Goal: Task Accomplishment & Management: Complete application form

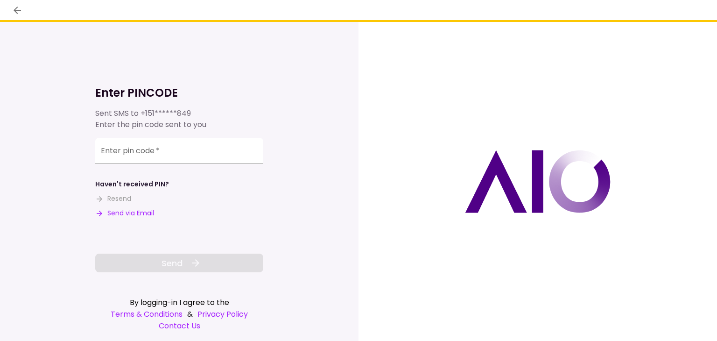
click at [318, 88] on div "Enter PINCODE Sent SMS to +151******849 Enter the pin code sent to you Enter pi…" at bounding box center [179, 181] width 358 height 319
click at [142, 209] on button "Send via Email" at bounding box center [124, 213] width 59 height 10
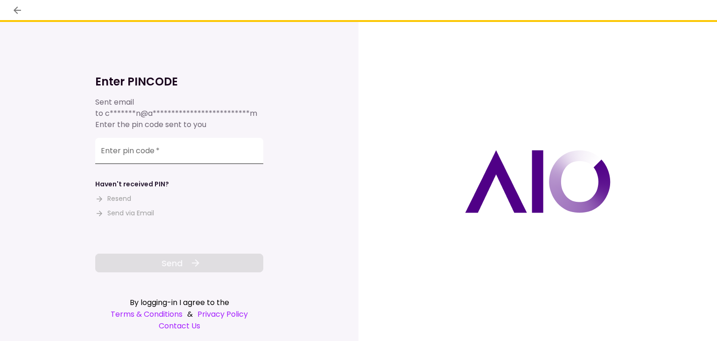
click at [155, 153] on div "Enter pin code   *" at bounding box center [179, 151] width 168 height 26
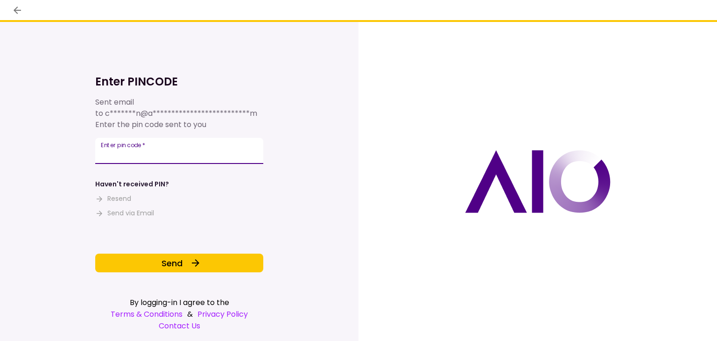
type input "******"
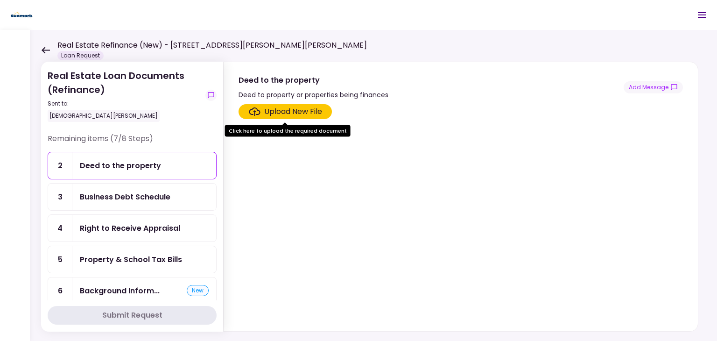
drag, startPoint x: 156, startPoint y: 96, endPoint x: 149, endPoint y: 91, distance: 8.6
click at [154, 96] on div "Real Estate Loan Documents (Refinance) Sent to: Christian Beber" at bounding box center [125, 95] width 154 height 53
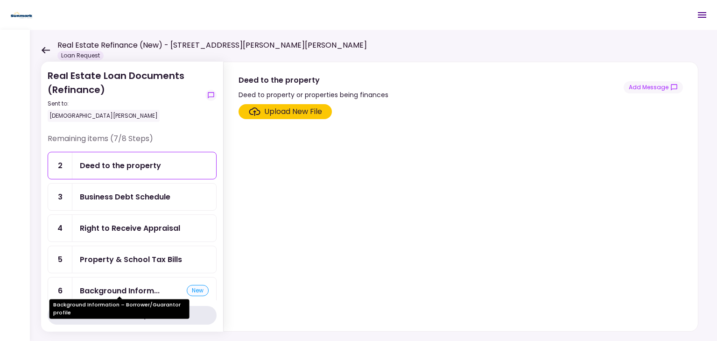
scroll to position [47, 0]
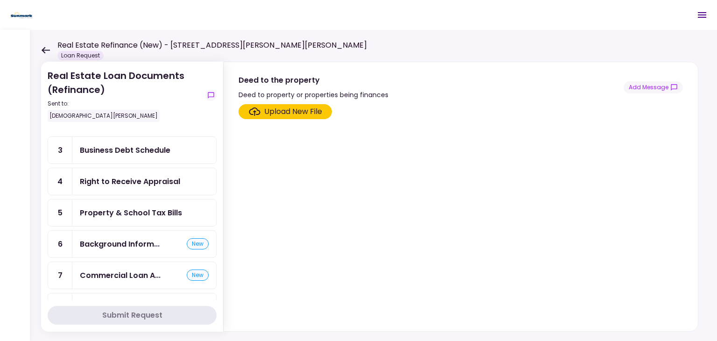
click at [121, 213] on div "Property & School Tax Bills" at bounding box center [131, 213] width 102 height 12
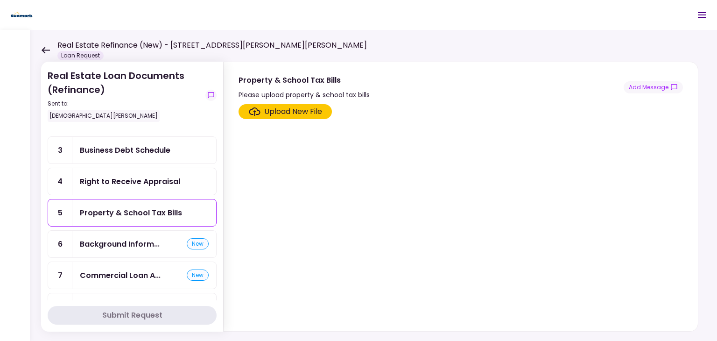
scroll to position [125, 0]
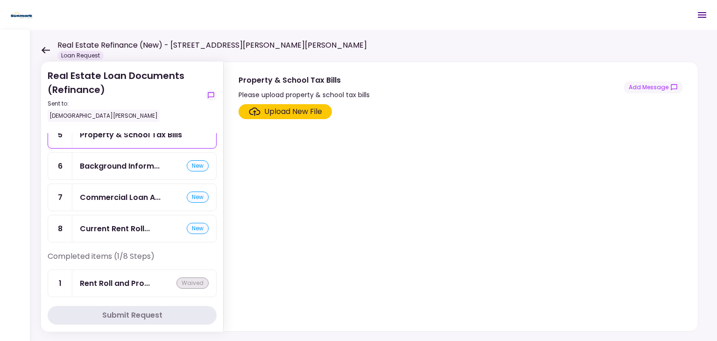
click at [40, 53] on div "Real Estate Loan Documents (Refinance) Sent to: Christian Beber Remaining items…" at bounding box center [373, 185] width 687 height 311
click at [45, 50] on icon at bounding box center [46, 50] width 8 height 7
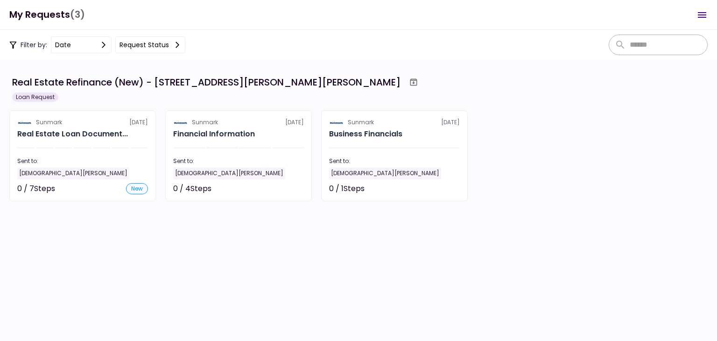
scroll to position [5, 0]
click at [168, 47] on button "Request status" at bounding box center [150, 44] width 70 height 17
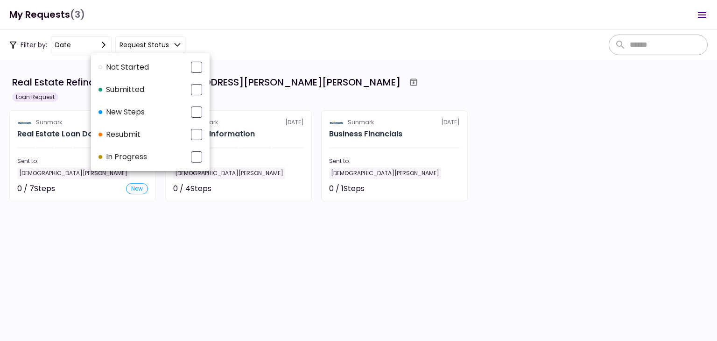
click at [437, 79] on div at bounding box center [358, 170] width 717 height 341
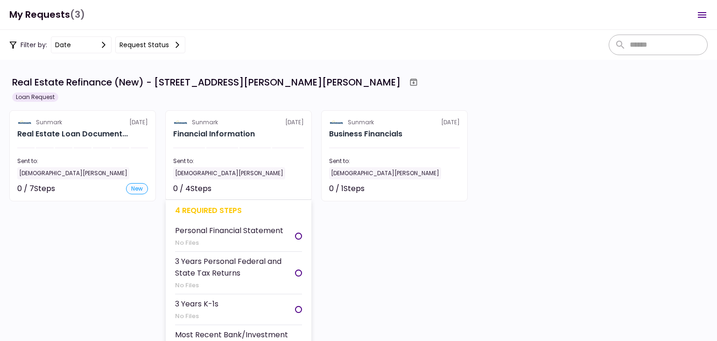
scroll to position [5, 0]
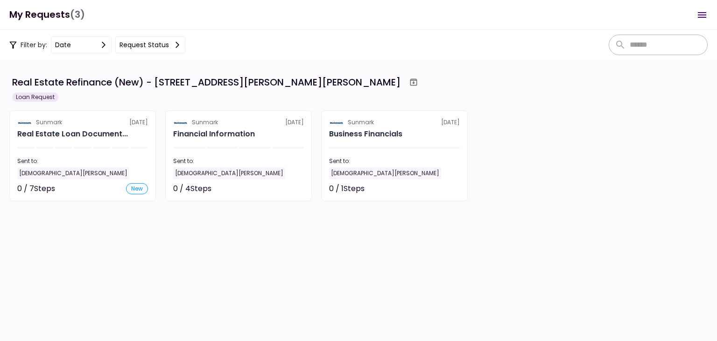
click at [246, 145] on section "Sunmark 7 Oct Financial Information Sent to: Christian Beber 0 / 4 Steps Not st…" at bounding box center [238, 155] width 147 height 91
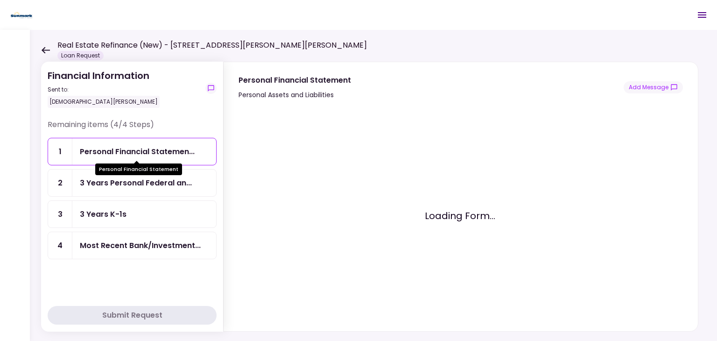
click at [140, 148] on div "Personal Financial Statemen..." at bounding box center [137, 152] width 115 height 12
click at [46, 53] on div "Real Estate Refinance (New) - [STREET_ADDRESS][PERSON_NAME][PERSON_NAME] Loan R…" at bounding box center [204, 50] width 326 height 21
click at [129, 163] on div "Personal Financial Statemen..." at bounding box center [144, 151] width 144 height 27
click at [105, 146] on div "Personal Financial Statemen..." at bounding box center [137, 152] width 115 height 12
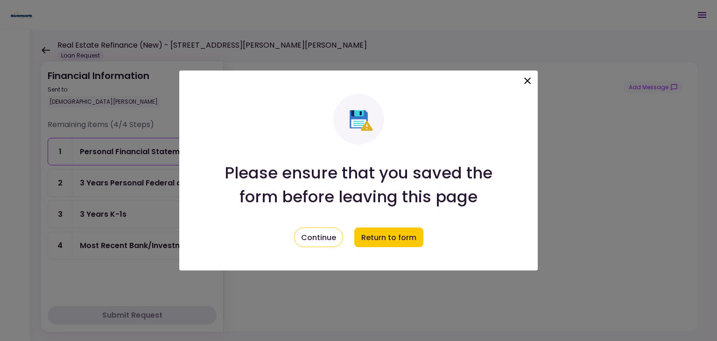
click at [526, 81] on icon at bounding box center [527, 80] width 7 height 7
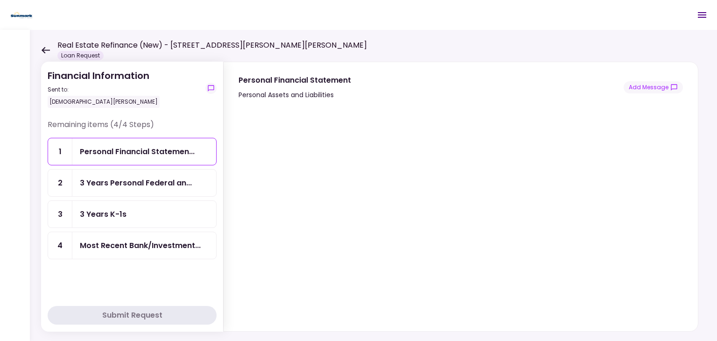
click at [47, 49] on icon at bounding box center [45, 50] width 9 height 7
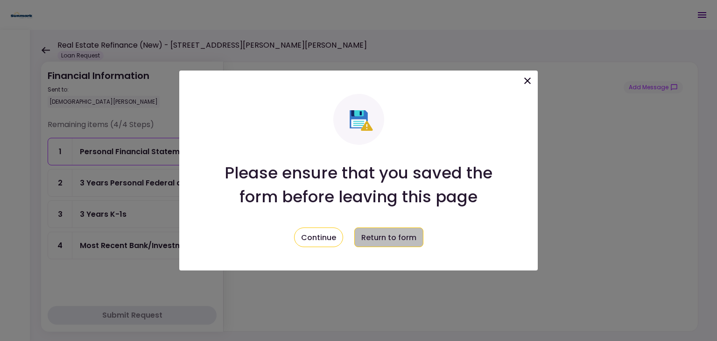
click at [369, 238] on button "Return to form" at bounding box center [388, 237] width 69 height 20
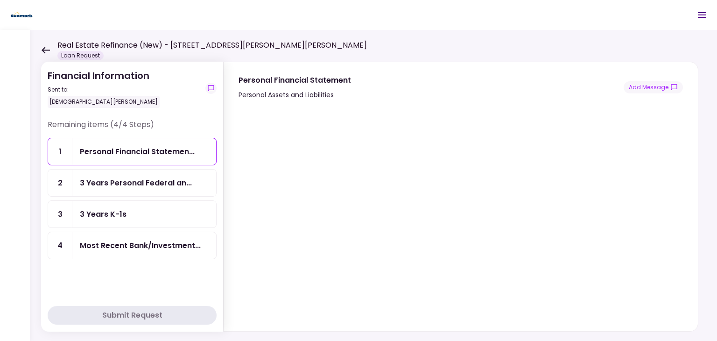
click at [43, 47] on icon at bounding box center [45, 50] width 9 height 7
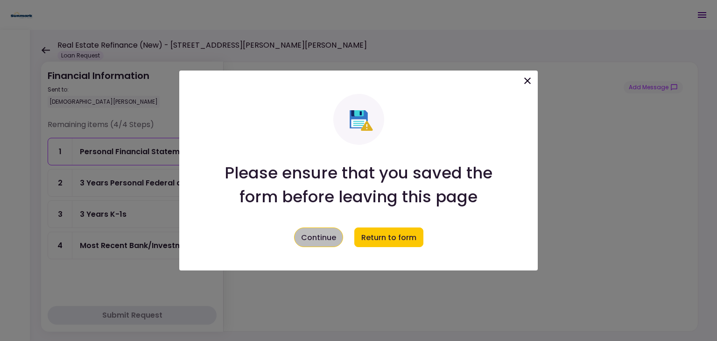
click at [325, 246] on button "Continue" at bounding box center [318, 237] width 49 height 20
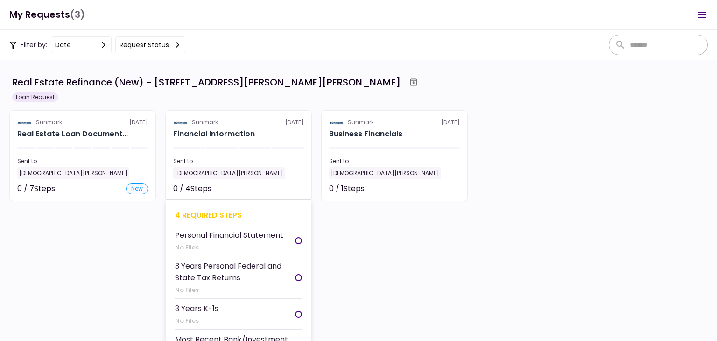
click at [273, 184] on div "Not started" at bounding box center [283, 188] width 42 height 11
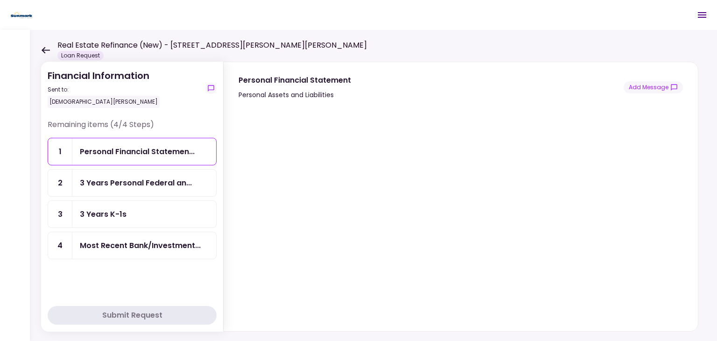
click at [105, 174] on div "3 Years Personal Federal an..." at bounding box center [144, 182] width 144 height 27
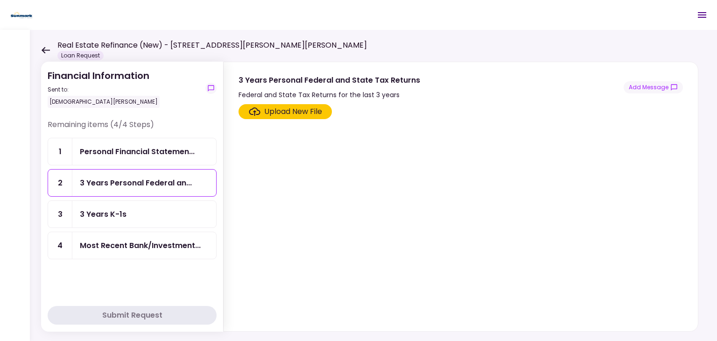
click at [109, 236] on div "Most Recent Bank/Investment..." at bounding box center [144, 245] width 144 height 27
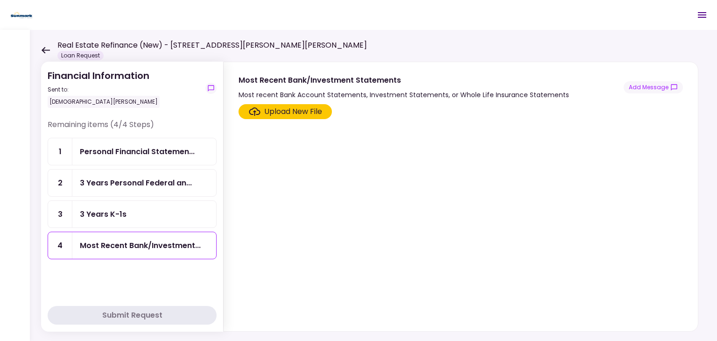
click at [119, 189] on div "3 Years Personal Federal an..." at bounding box center [144, 182] width 144 height 27
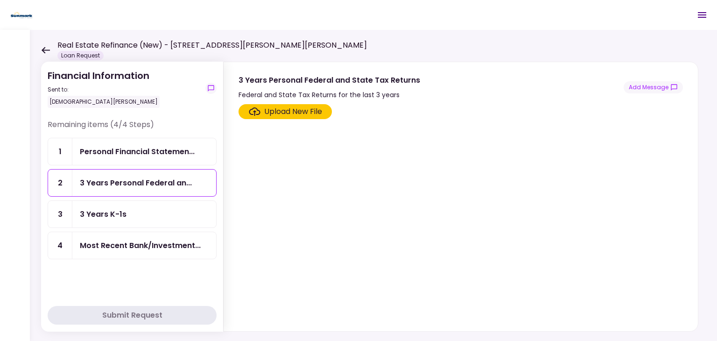
click at [46, 47] on icon at bounding box center [45, 50] width 9 height 7
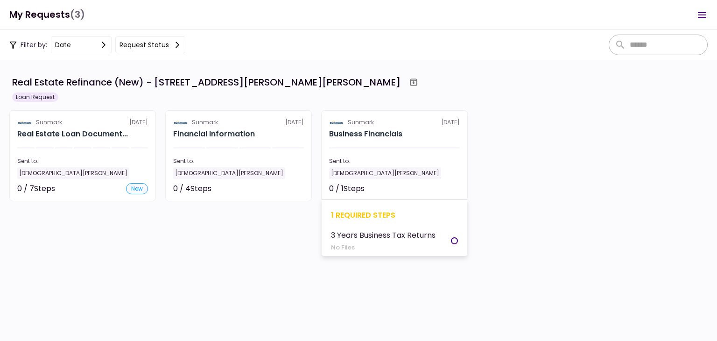
click at [385, 156] on section "Sunmark 7 Oct Business Financials Sent to: Christian Beber 0 / 1 Steps Not star…" at bounding box center [394, 155] width 147 height 91
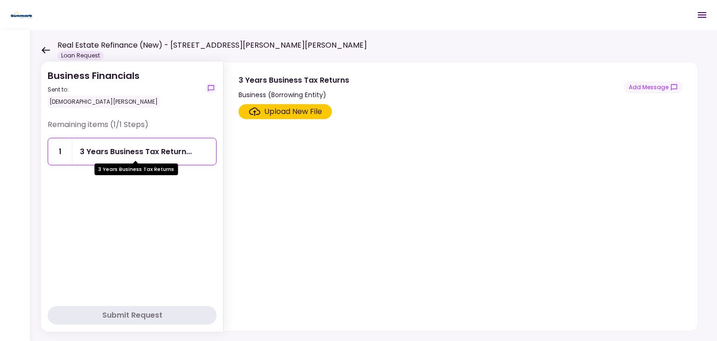
click at [132, 221] on div "Remaining items (1/1 Steps) 1 3 Years Business Tax Return..." at bounding box center [132, 209] width 169 height 181
click at [49, 48] on icon at bounding box center [45, 50] width 9 height 7
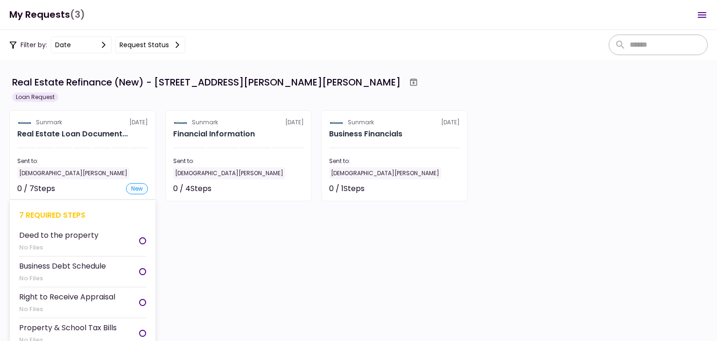
click at [106, 142] on section "Sunmark 7 Oct Real Estate Loan Document... Sent to: Christian Beber 0 / 7 Steps…" at bounding box center [82, 155] width 147 height 91
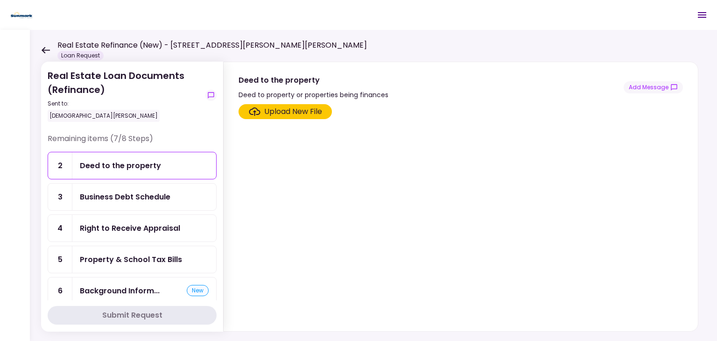
click at [154, 265] on div "Property & School Tax Bills" at bounding box center [144, 259] width 144 height 27
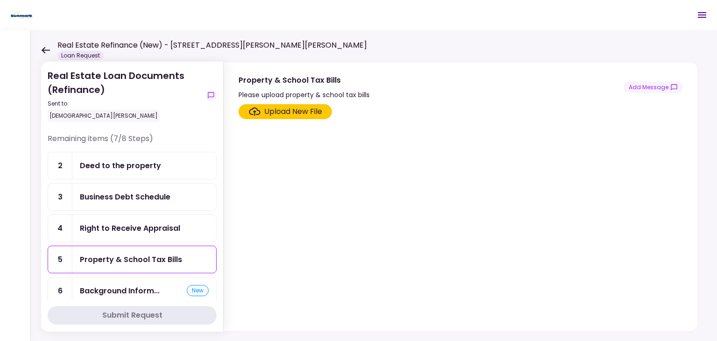
drag, startPoint x: 394, startPoint y: 249, endPoint x: 388, endPoint y: 247, distance: 5.9
click at [388, 247] on section "Upload New File" at bounding box center [460, 215] width 444 height 223
click at [298, 115] on div "Upload New File" at bounding box center [293, 111] width 58 height 11
click at [0, 0] on input "Upload New File" at bounding box center [0, 0] width 0 height 0
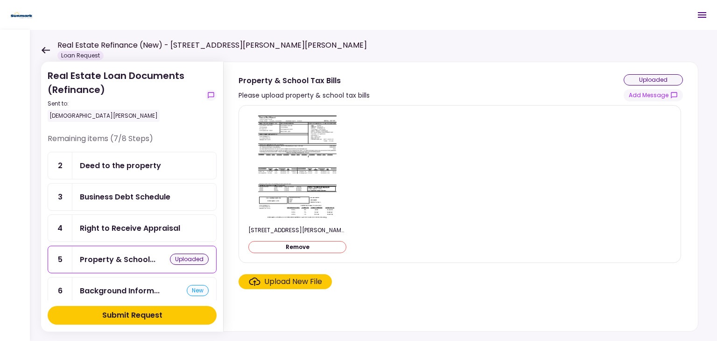
click at [298, 283] on div "Upload New File" at bounding box center [293, 281] width 58 height 11
click at [0, 0] on input "Upload New File" at bounding box center [0, 0] width 0 height 0
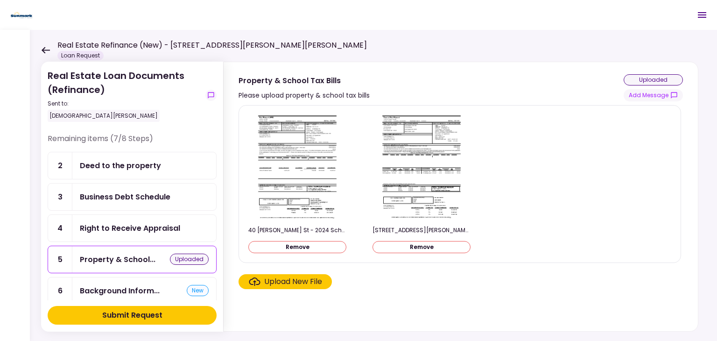
click at [127, 240] on ul "2 Deed to the property 3 Business Debt Schedule 4 Right to Receive Appraisal 5 …" at bounding box center [132, 259] width 169 height 215
click at [128, 232] on div "Right to Receive Appraisal" at bounding box center [144, 228] width 144 height 27
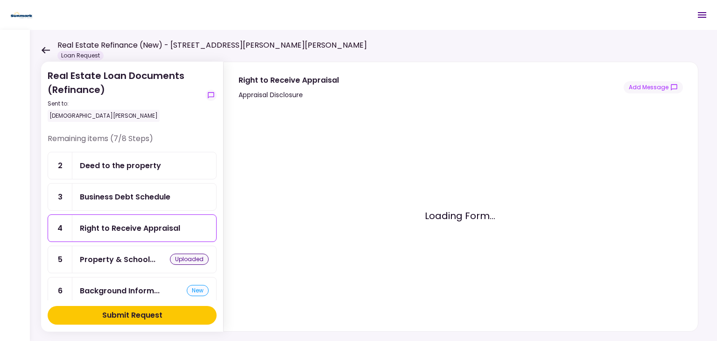
click at [46, 50] on icon at bounding box center [45, 50] width 9 height 7
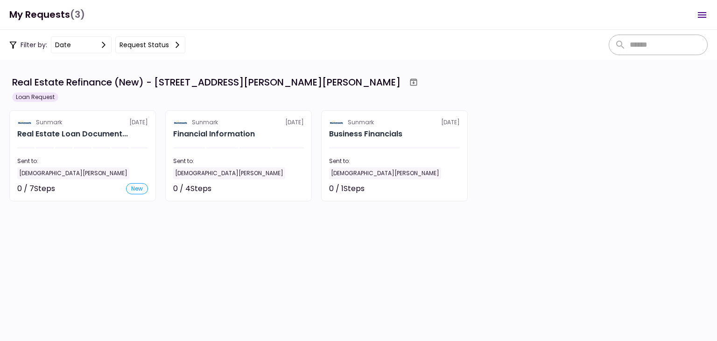
click at [298, 294] on section "Real Estate Refinance (New) - 40 McIntyre St, Fort Edward, NY Loan Request Sunm…" at bounding box center [358, 200] width 717 height 281
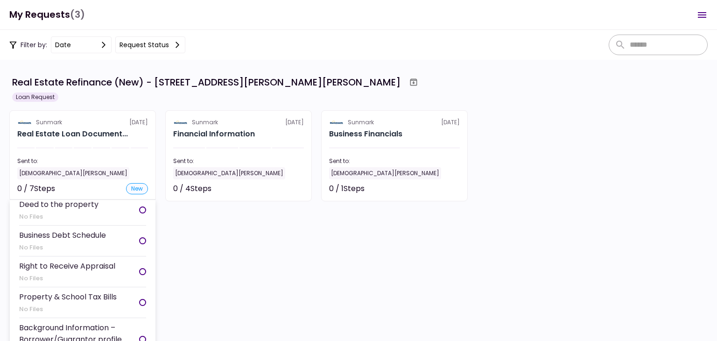
scroll to position [47, 0]
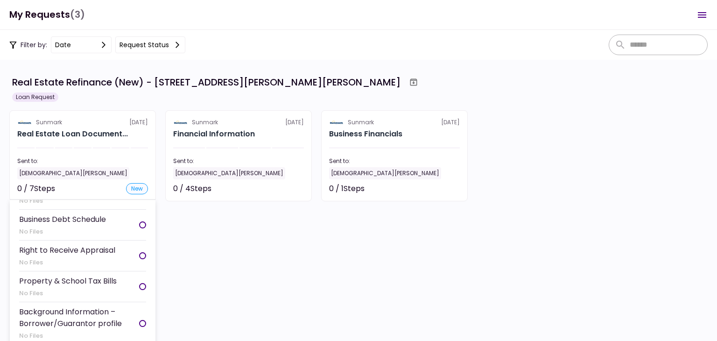
click at [105, 142] on section "Sunmark 7 Oct Real Estate Loan Document... Sent to: Christian Beber 0 / 7 Steps…" at bounding box center [82, 155] width 147 height 91
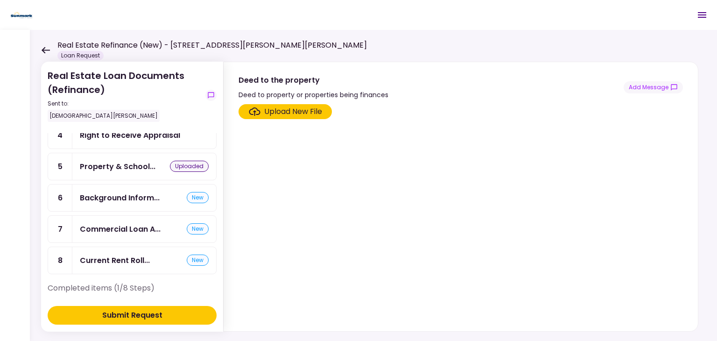
scroll to position [93, 0]
click at [45, 49] on icon at bounding box center [45, 50] width 9 height 7
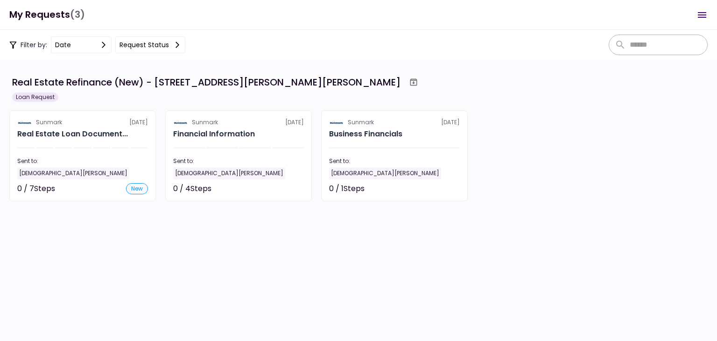
click at [213, 270] on section "Real Estate Refinance (New) - 40 McIntyre St, Fort Edward, NY Loan Request Sunm…" at bounding box center [358, 200] width 717 height 281
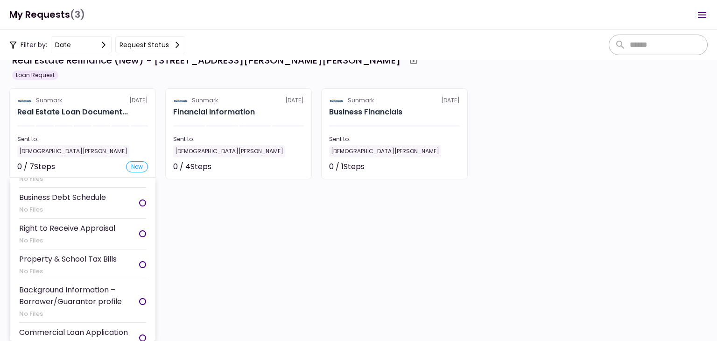
scroll to position [93, 0]
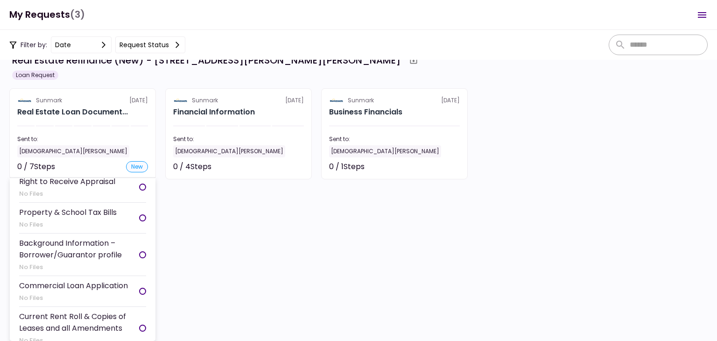
click at [97, 220] on div "No Files" at bounding box center [68, 224] width 98 height 9
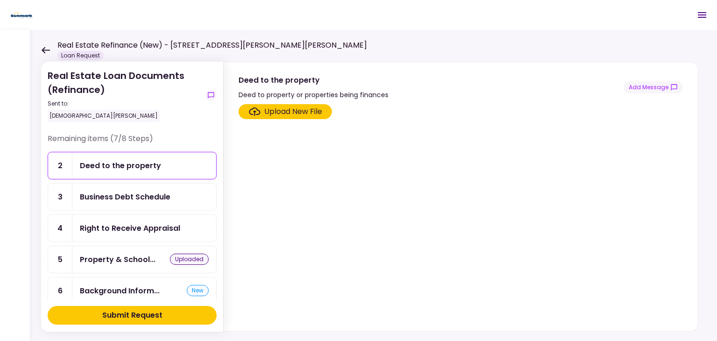
click at [45, 54] on div "Real Estate Refinance (New) - [STREET_ADDRESS][PERSON_NAME][PERSON_NAME] Loan R…" at bounding box center [204, 50] width 326 height 21
click at [46, 47] on icon at bounding box center [45, 50] width 9 height 7
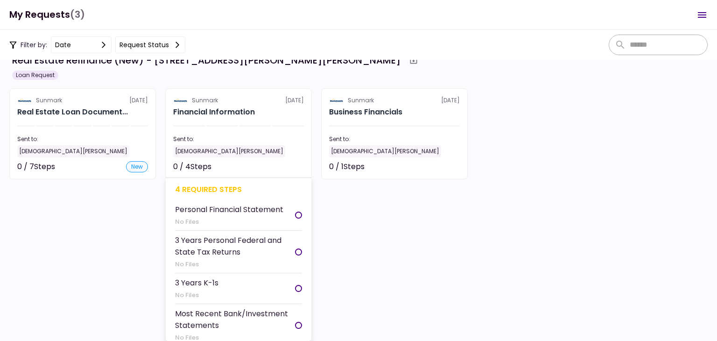
scroll to position [5, 0]
click at [269, 127] on section "Sunmark 7 Oct Financial Information Sent to: Christian Beber 0 / 4 Steps Not st…" at bounding box center [238, 133] width 147 height 91
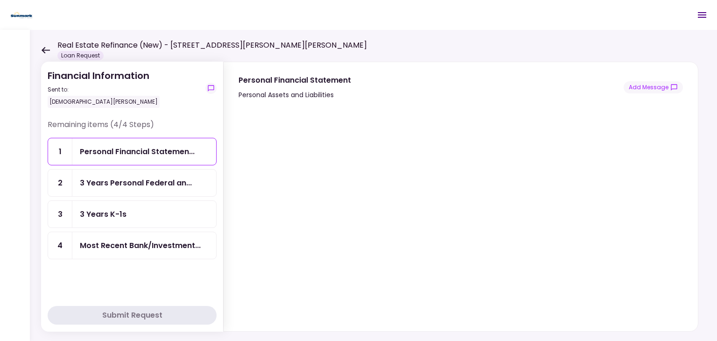
click at [157, 194] on div "3 Years Personal Federal an..." at bounding box center [144, 182] width 144 height 27
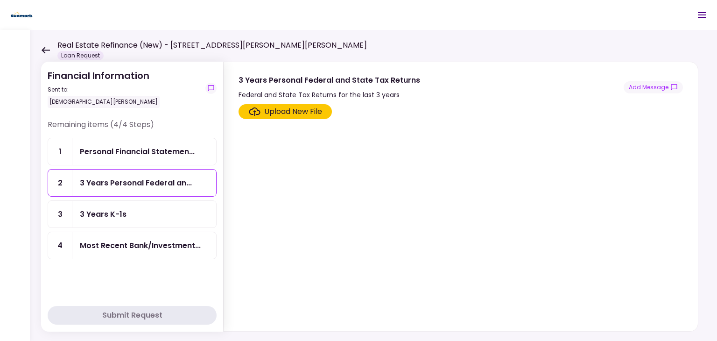
click at [313, 109] on div "Upload New File" at bounding box center [293, 111] width 58 height 11
click at [0, 0] on input "Upload New File" at bounding box center [0, 0] width 0 height 0
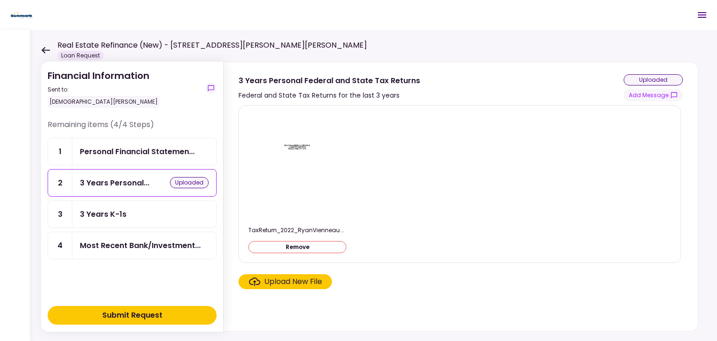
click at [295, 284] on div "Upload New File" at bounding box center [293, 281] width 58 height 11
click at [0, 0] on input "Upload New File" at bounding box center [0, 0] width 0 height 0
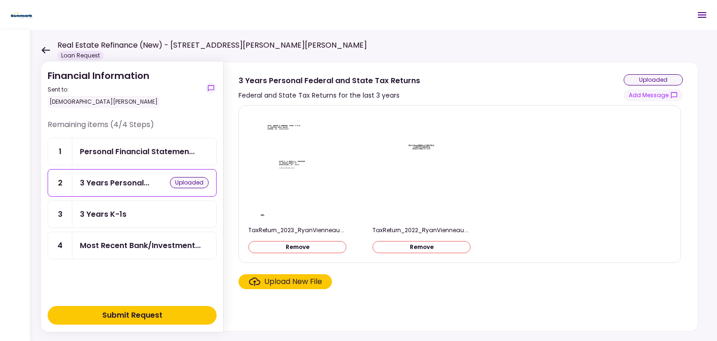
click at [308, 279] on div "Upload New File" at bounding box center [293, 281] width 58 height 11
click at [0, 0] on input "Upload New File" at bounding box center [0, 0] width 0 height 0
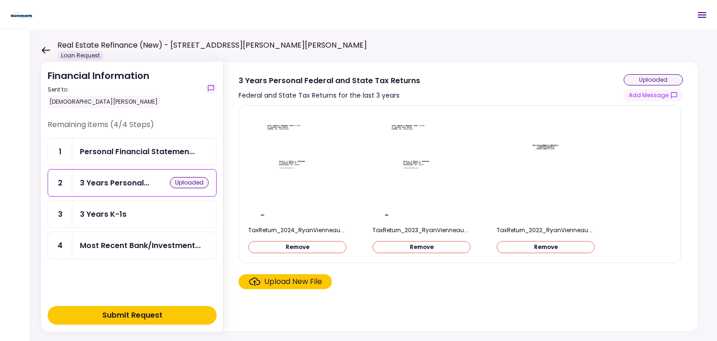
click at [156, 213] on div "3 Years K-1s" at bounding box center [144, 214] width 129 height 12
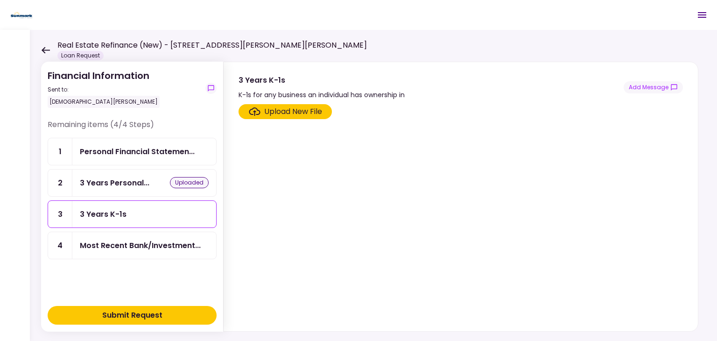
click at [274, 108] on div "Upload New File" at bounding box center [293, 111] width 58 height 11
click at [0, 0] on input "Upload New File" at bounding box center [0, 0] width 0 height 0
click at [312, 99] on div "K-1s for any business an individual has ownership in" at bounding box center [321, 94] width 166 height 11
click at [307, 109] on div "Upload New File" at bounding box center [293, 111] width 58 height 11
click at [0, 0] on input "Upload New File" at bounding box center [0, 0] width 0 height 0
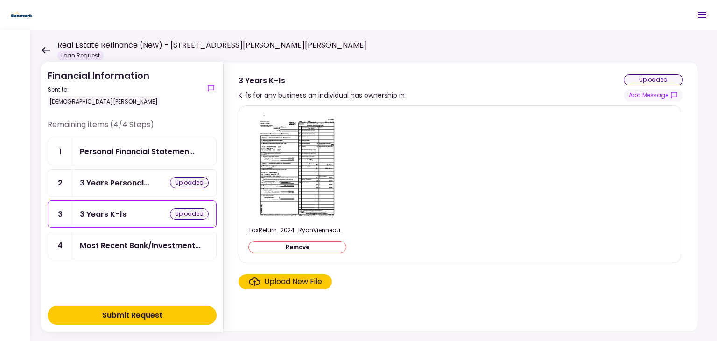
click at [289, 280] on div "Upload New File" at bounding box center [293, 281] width 58 height 11
click at [0, 0] on input "Upload New File" at bounding box center [0, 0] width 0 height 0
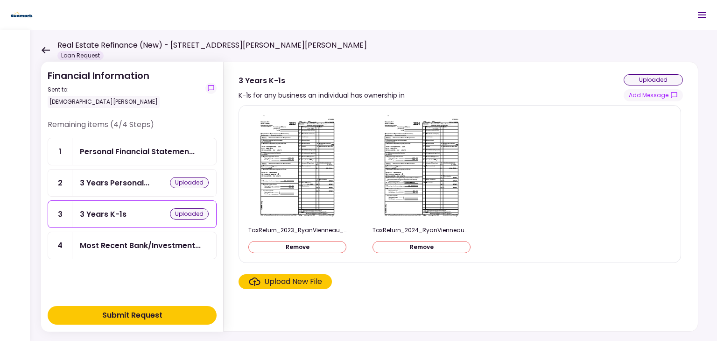
click at [453, 276] on div "Upload New File" at bounding box center [459, 281] width 442 height 15
click at [161, 278] on div "Remaining items (4/4 Steps) 1 Personal Financial Statemen... 2 3 Years Personal…" at bounding box center [132, 209] width 169 height 181
click at [441, 299] on section "TaxReturn_2023_RyanVienneau_K1.pdf Remove TaxReturn_2024_RyanVienneau_K1.pdf Re…" at bounding box center [460, 216] width 444 height 222
click at [388, 29] on header "Real Estate Refinance (New) - 40 McIntyre St, Fort Edward, NY Loan Request 0 Me…" at bounding box center [358, 15] width 717 height 30
click at [40, 47] on div "Financial Information Sent to: Christian Beber Remaining items (4/4 Steps) 1 Pe…" at bounding box center [373, 185] width 687 height 311
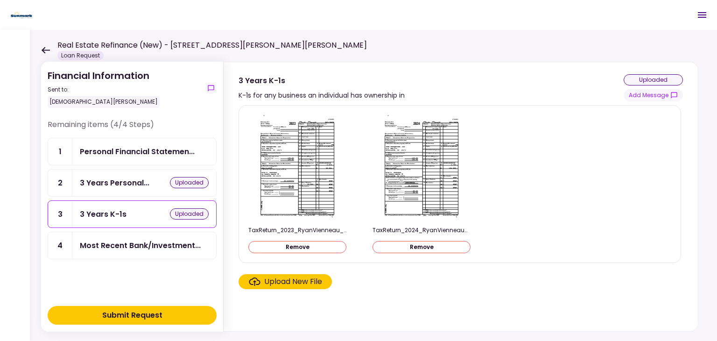
click at [53, 51] on div "Real Estate Refinance (New) - [STREET_ADDRESS][PERSON_NAME][PERSON_NAME] Loan R…" at bounding box center [204, 50] width 326 height 21
click at [48, 49] on icon at bounding box center [45, 50] width 9 height 7
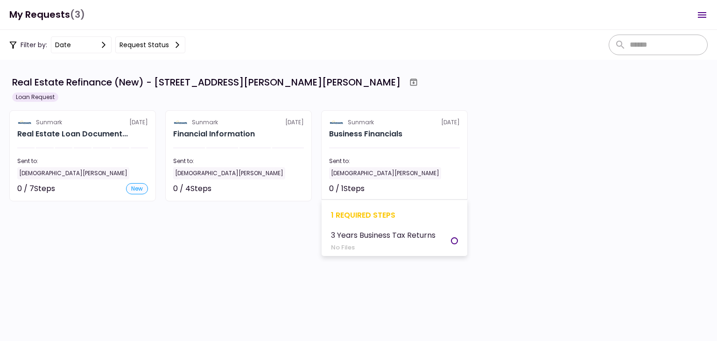
click at [351, 133] on h2 "Business Financials" at bounding box center [365, 133] width 73 height 11
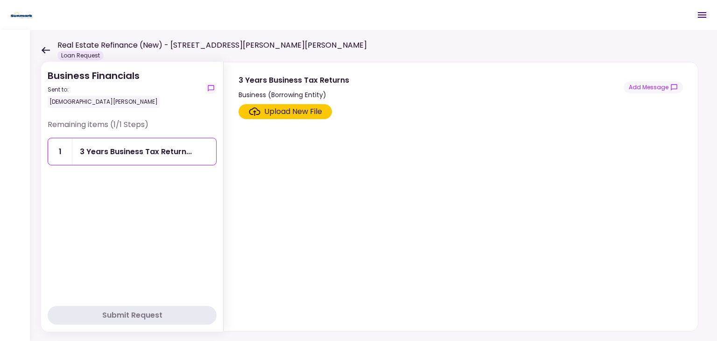
click at [45, 50] on icon at bounding box center [45, 50] width 9 height 7
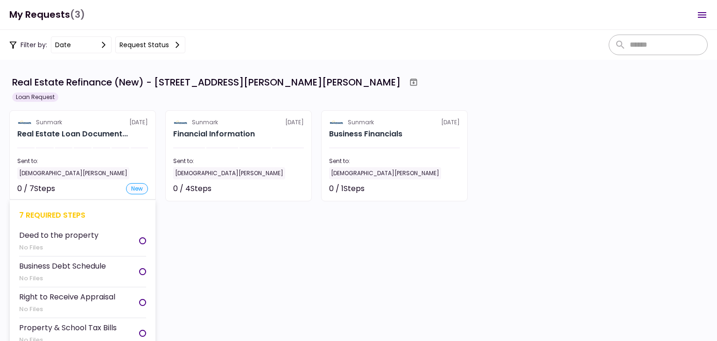
click at [104, 148] on div at bounding box center [101, 147] width 17 height 1
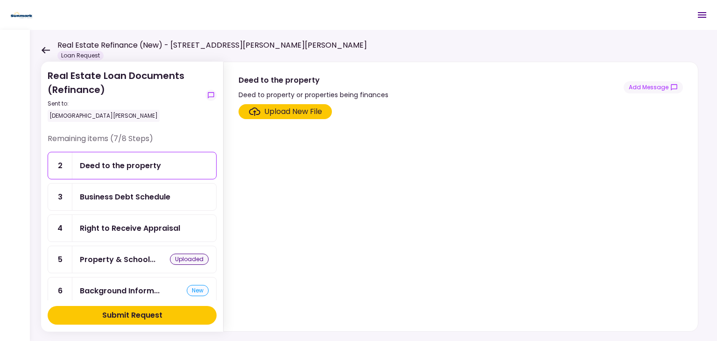
click at [128, 168] on div "Deed to the property" at bounding box center [120, 166] width 81 height 12
click at [300, 122] on section "Upload New File" at bounding box center [460, 215] width 444 height 223
click at [300, 116] on div "Upload New File" at bounding box center [293, 111] width 58 height 11
click at [0, 0] on input "Upload New File" at bounding box center [0, 0] width 0 height 0
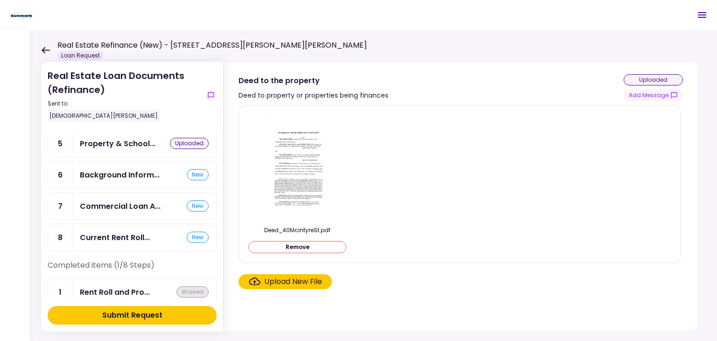
scroll to position [125, 0]
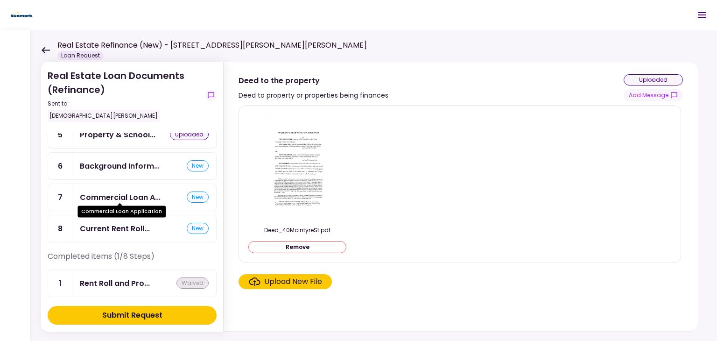
click at [126, 192] on div "Commercial Loan A..." at bounding box center [120, 197] width 81 height 12
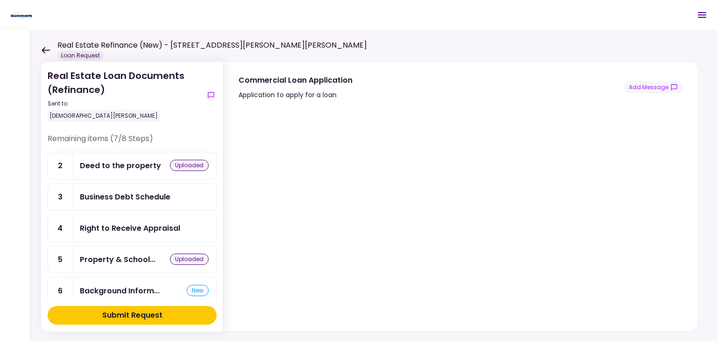
click at [170, 104] on div "Sent to:" at bounding box center [125, 103] width 154 height 8
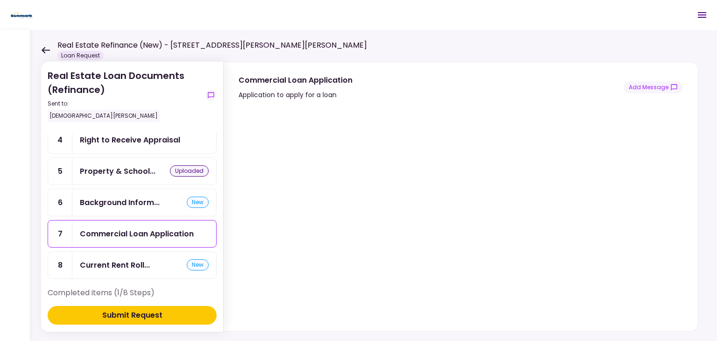
scroll to position [93, 0]
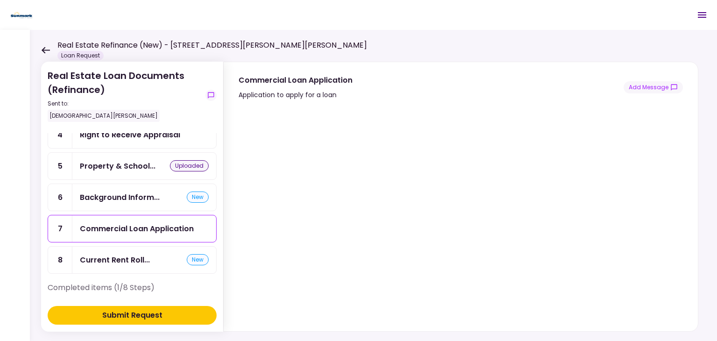
click at [45, 53] on icon at bounding box center [45, 50] width 9 height 7
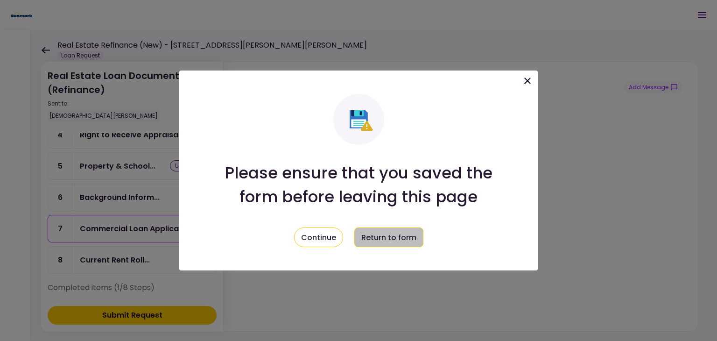
click at [398, 231] on button "Return to form" at bounding box center [388, 237] width 69 height 20
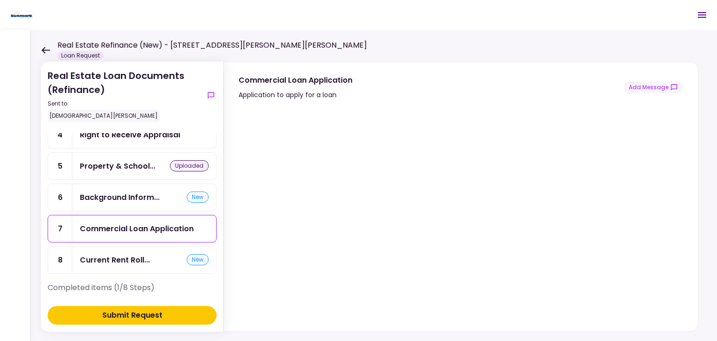
click at [50, 46] on div "Real Estate Refinance (New) - [STREET_ADDRESS][PERSON_NAME][PERSON_NAME] Loan R…" at bounding box center [204, 50] width 326 height 21
click at [46, 53] on icon at bounding box center [45, 50] width 9 height 7
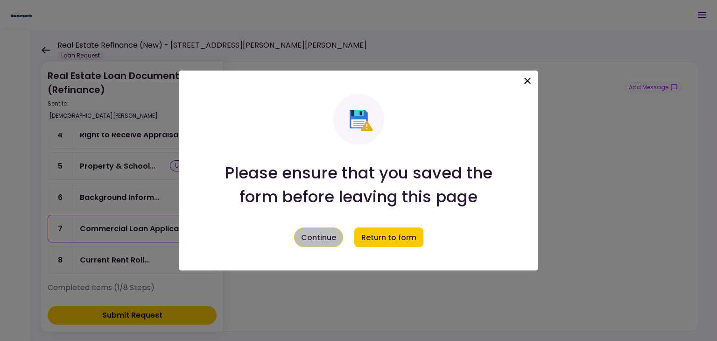
click at [319, 235] on button "Continue" at bounding box center [318, 237] width 49 height 20
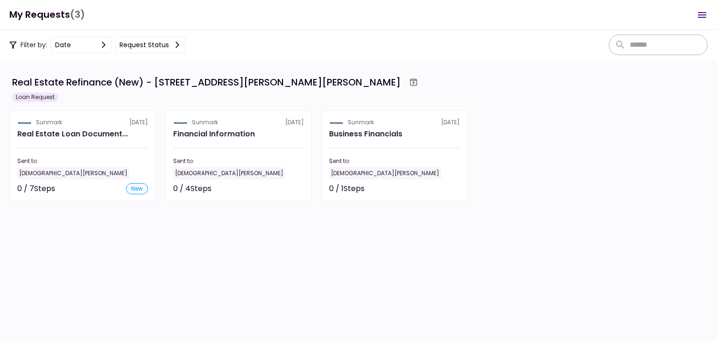
click at [487, 263] on section "Real Estate Refinance (New) - 40 McIntyre St, Fort Edward, NY Loan Request Sunm…" at bounding box center [358, 200] width 717 height 281
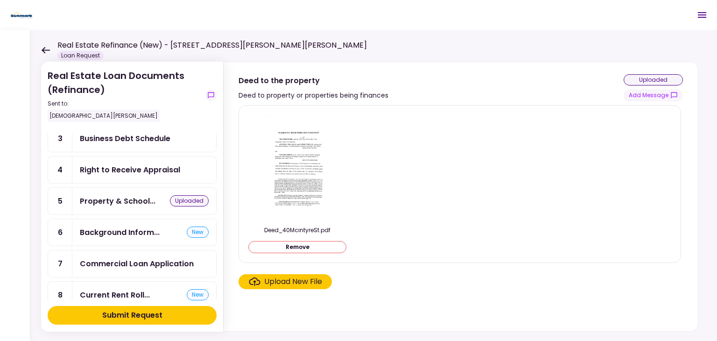
scroll to position [125, 0]
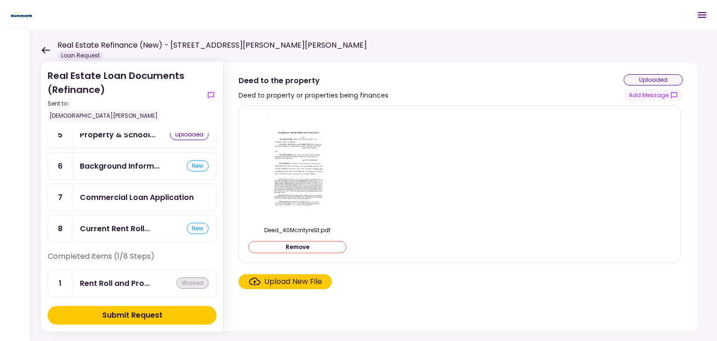
click at [55, 49] on div "Real Estate Refinance (New) - [STREET_ADDRESS][PERSON_NAME][PERSON_NAME] Loan R…" at bounding box center [204, 50] width 326 height 21
click at [43, 48] on icon at bounding box center [46, 50] width 8 height 7
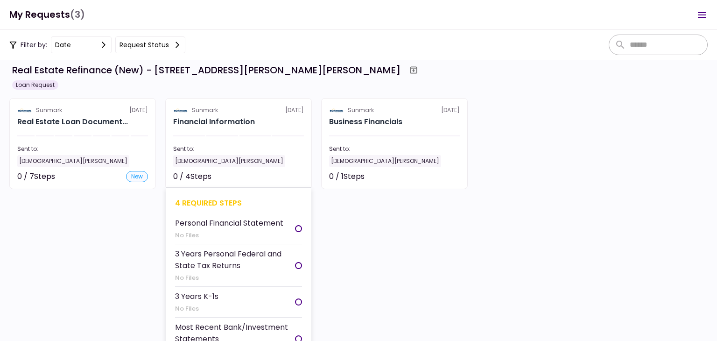
scroll to position [22, 0]
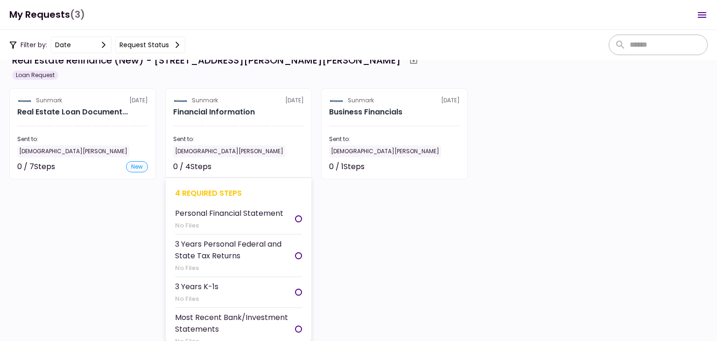
click at [245, 136] on div "Sent to:" at bounding box center [238, 139] width 131 height 8
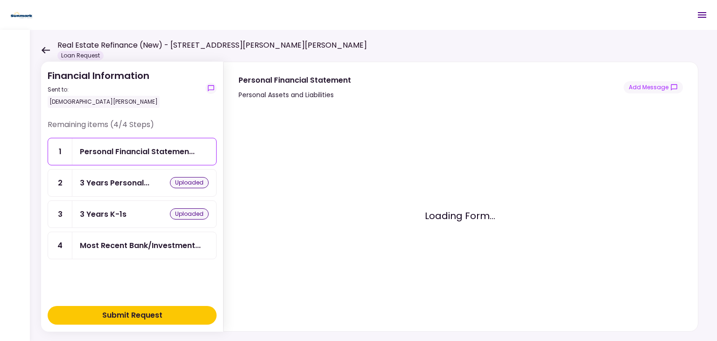
click at [183, 283] on div "Remaining items (4/4 Steps) 1 Personal Financial Statemen... 2 3 Years Personal…" at bounding box center [132, 209] width 169 height 181
drag, startPoint x: 291, startPoint y: 252, endPoint x: 26, endPoint y: 83, distance: 314.5
click at [291, 251] on div "Loading Form..." at bounding box center [459, 215] width 442 height 201
click at [46, 52] on icon at bounding box center [45, 50] width 9 height 7
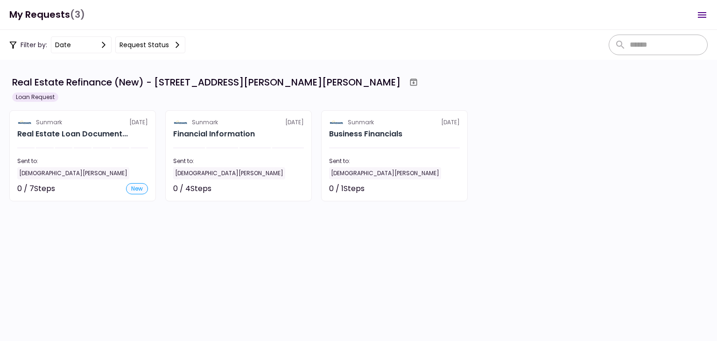
click at [561, 183] on div "Sunmark [DATE] Real Estate Loan Document... Sent to: [DEMOGRAPHIC_DATA][PERSON_…" at bounding box center [358, 155] width 698 height 91
